Goal: Information Seeking & Learning: Understand process/instructions

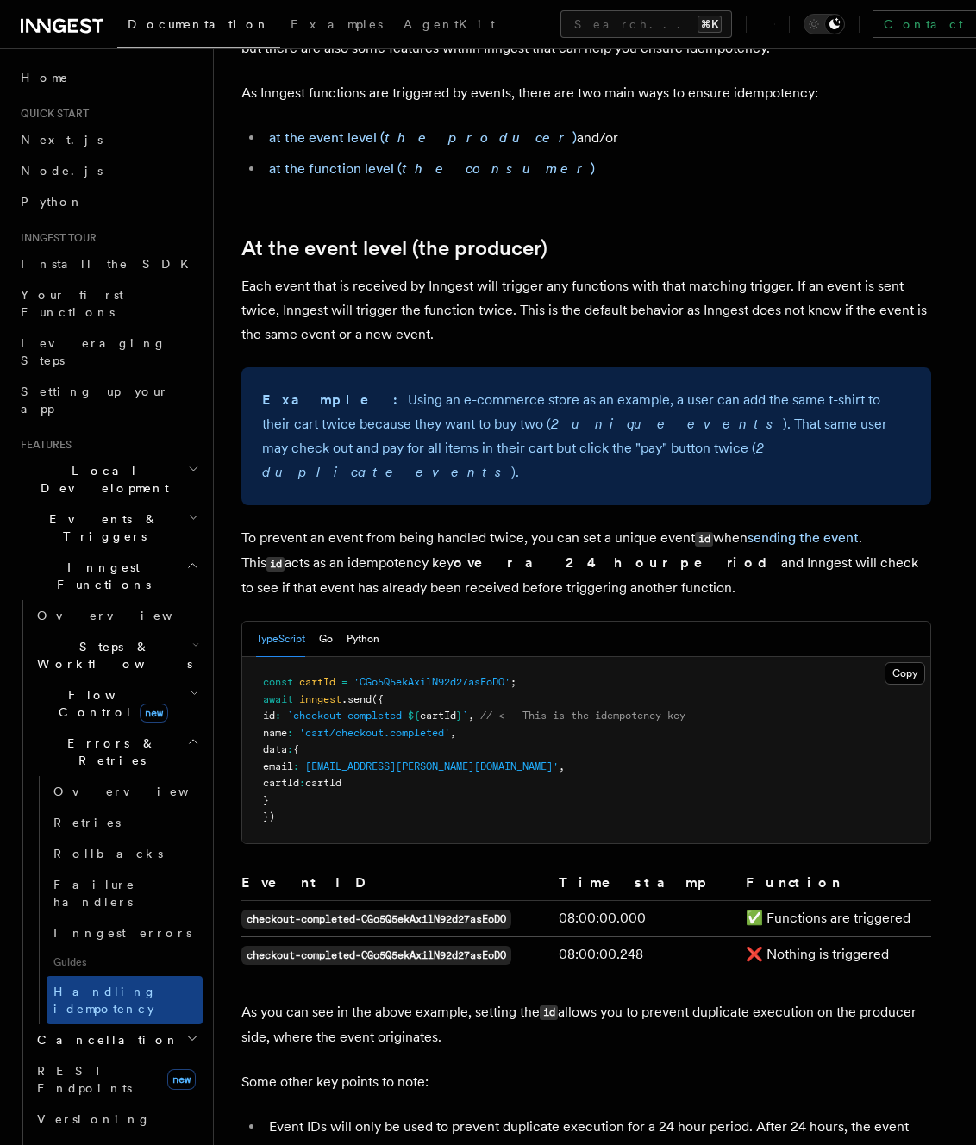
scroll to position [650, 0]
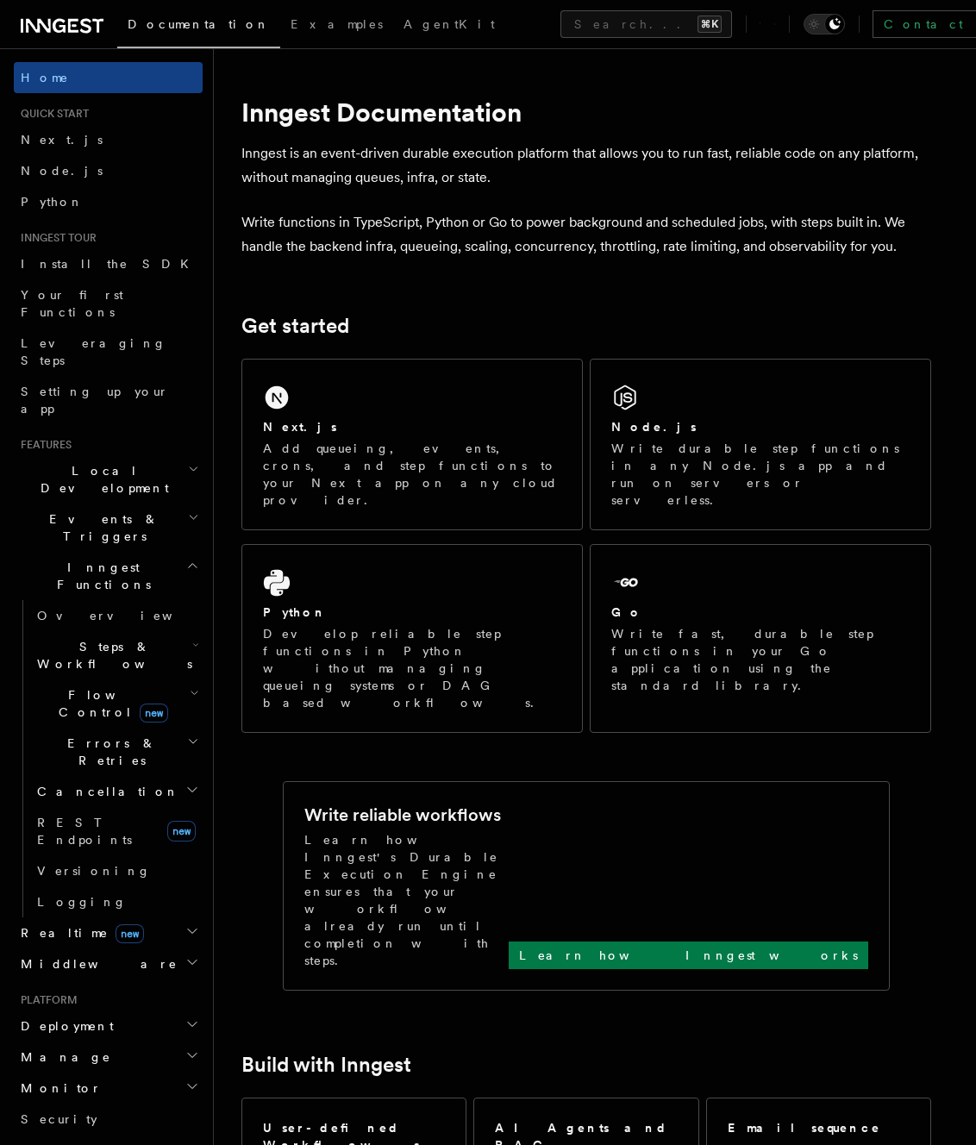
click at [104, 631] on h2 "Steps & Workflows" at bounding box center [116, 655] width 173 height 48
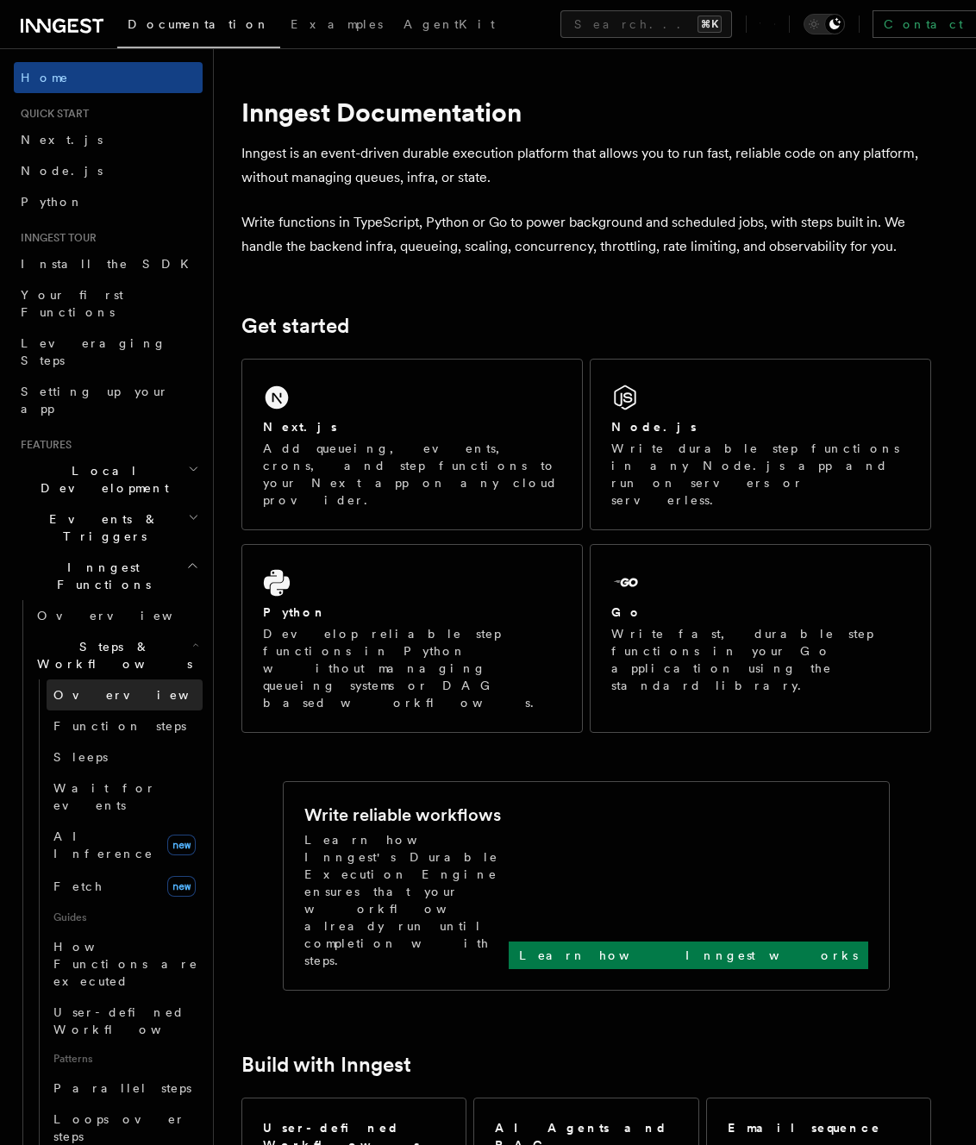
click at [97, 680] on link "Overview" at bounding box center [125, 695] width 156 height 31
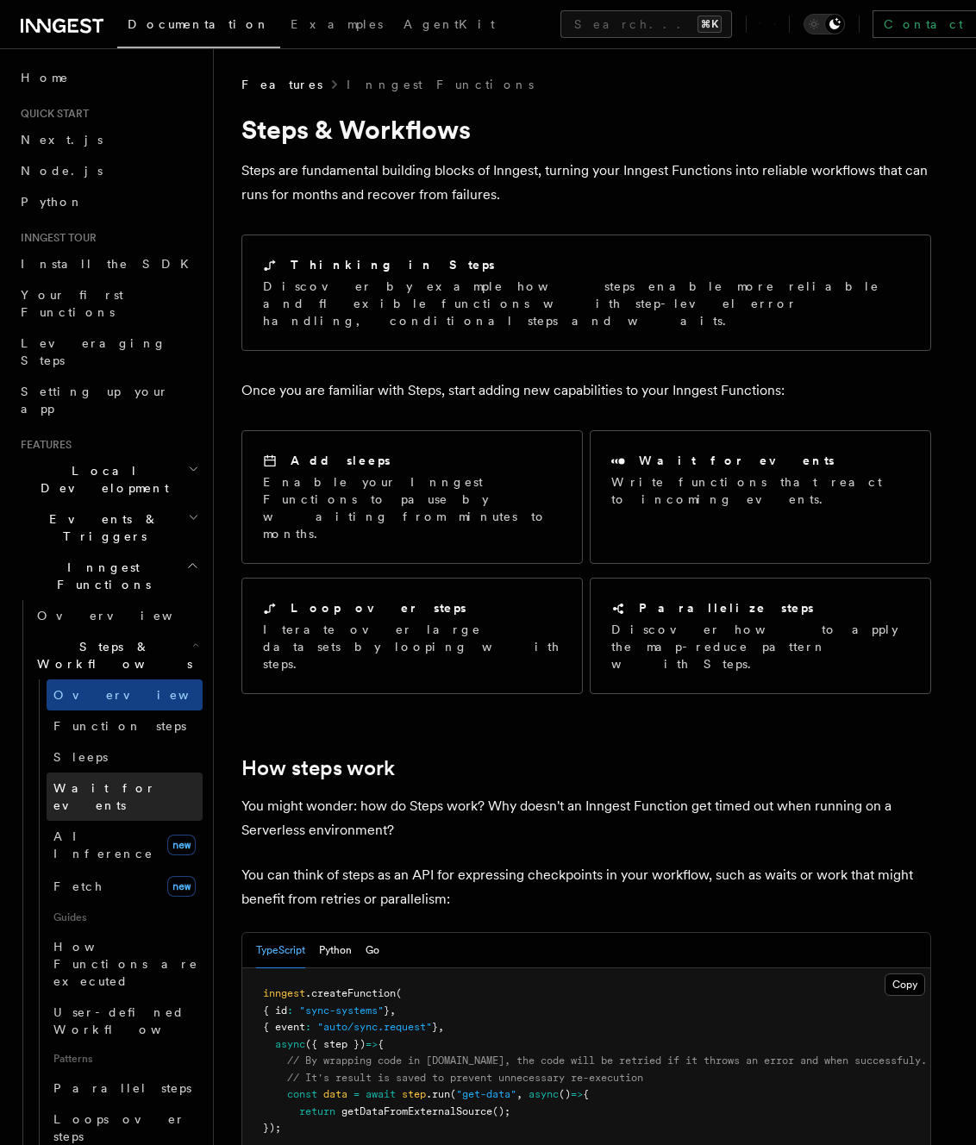
click at [118, 773] on link "Wait for events" at bounding box center [125, 797] width 156 height 48
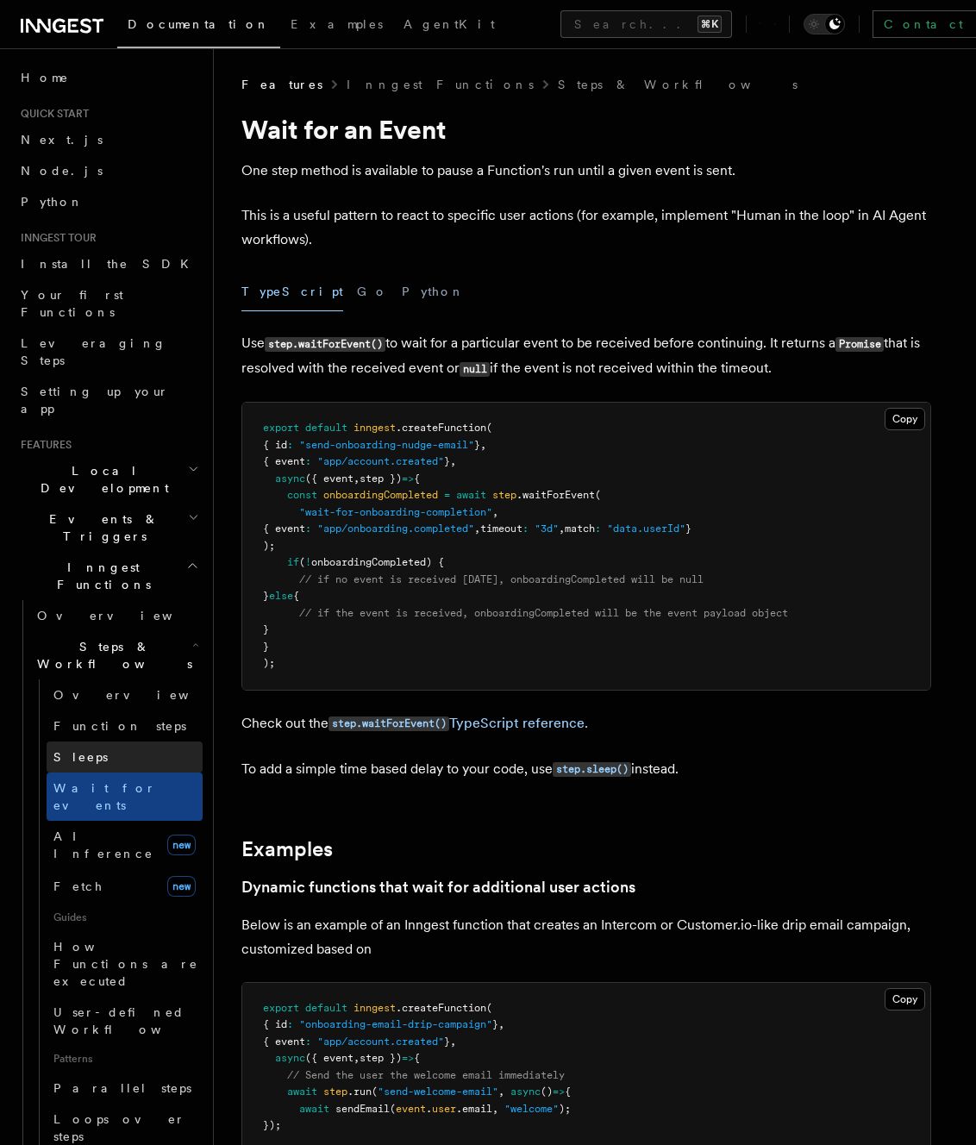
click at [113, 742] on link "Sleeps" at bounding box center [125, 757] width 156 height 31
